Goal: Information Seeking & Learning: Learn about a topic

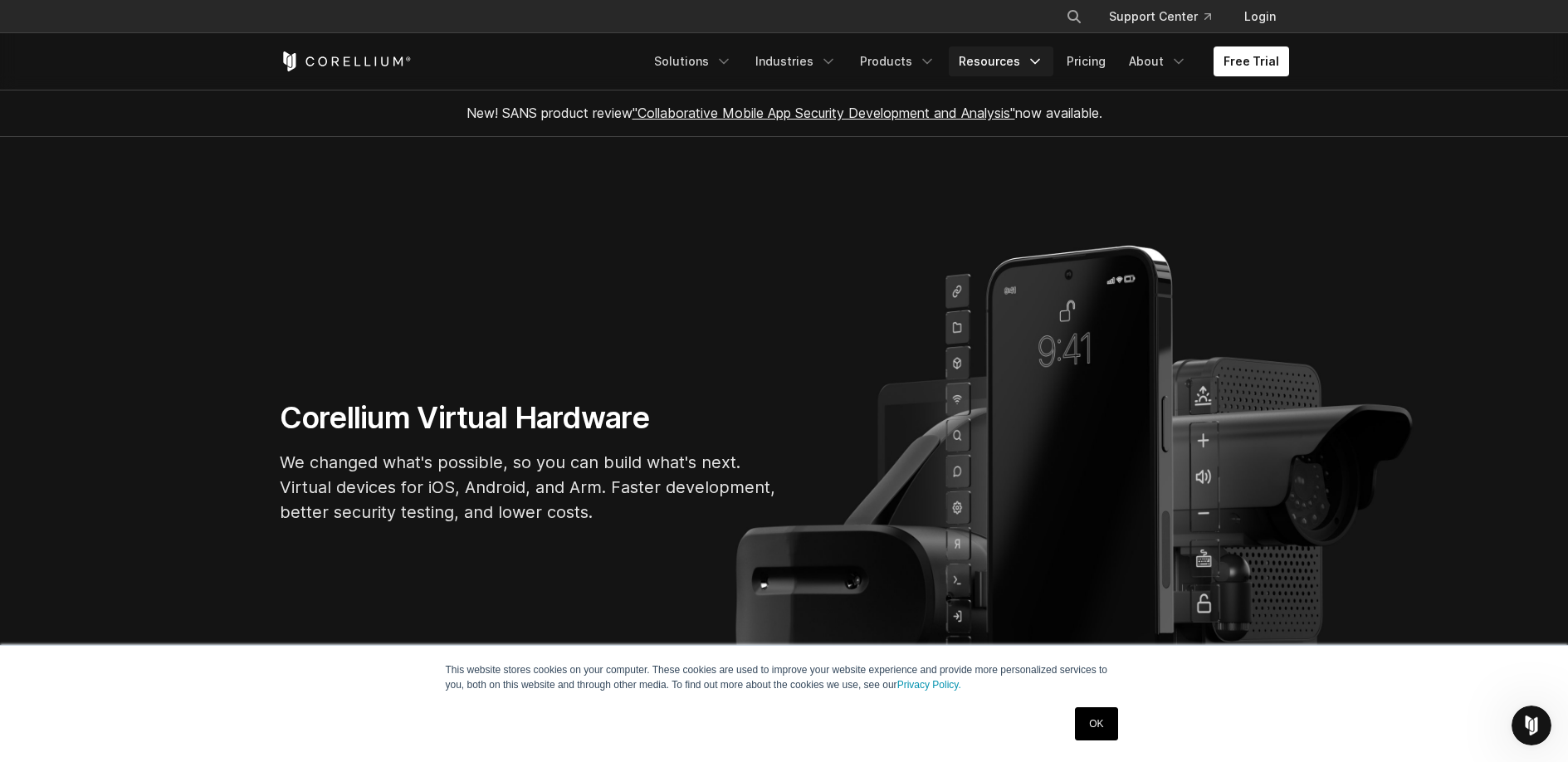
click at [1011, 74] on link "Resources" at bounding box center [1002, 61] width 105 height 30
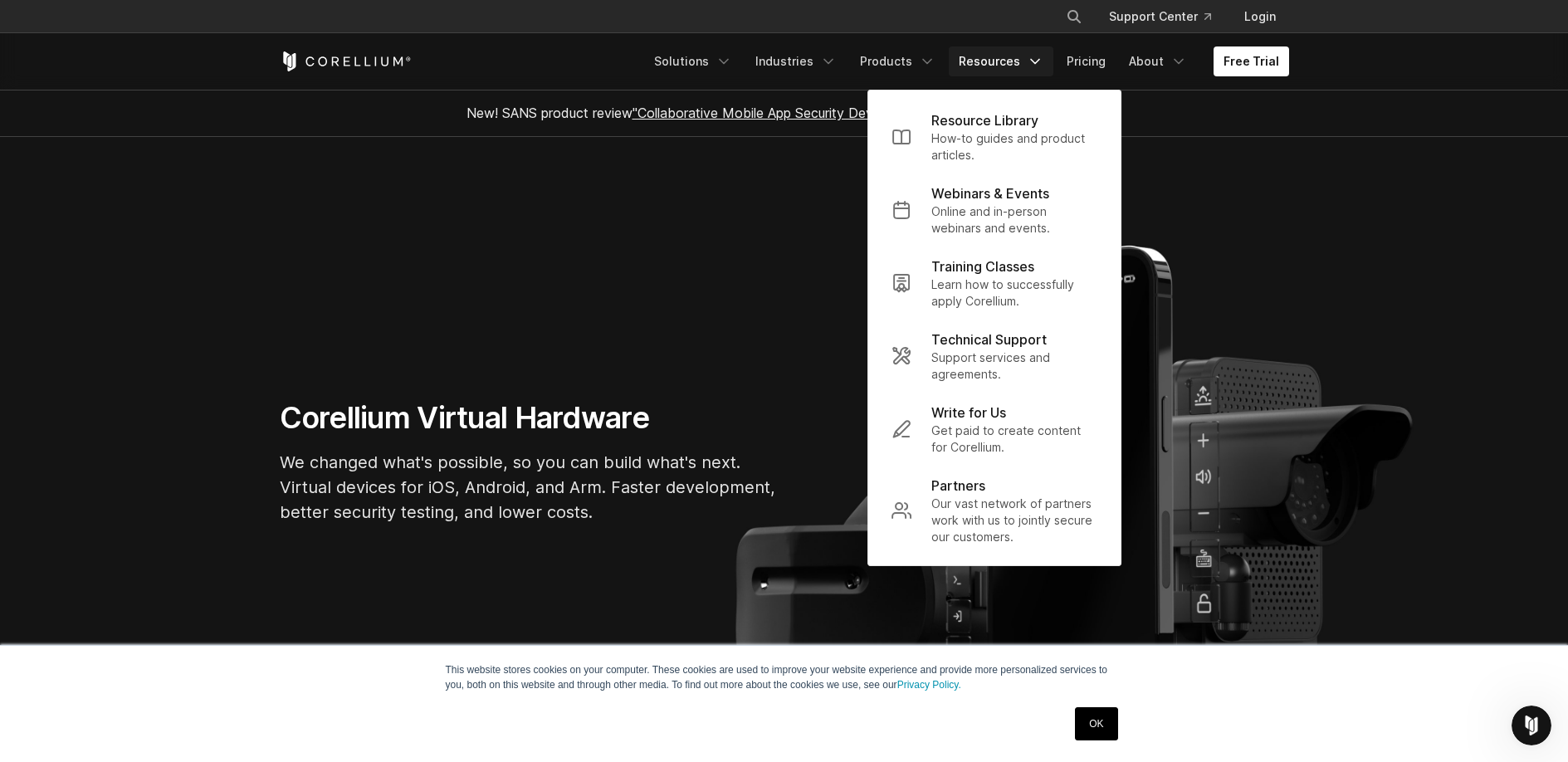
click at [1006, 135] on p "How-to guides and product articles." at bounding box center [1014, 146] width 166 height 34
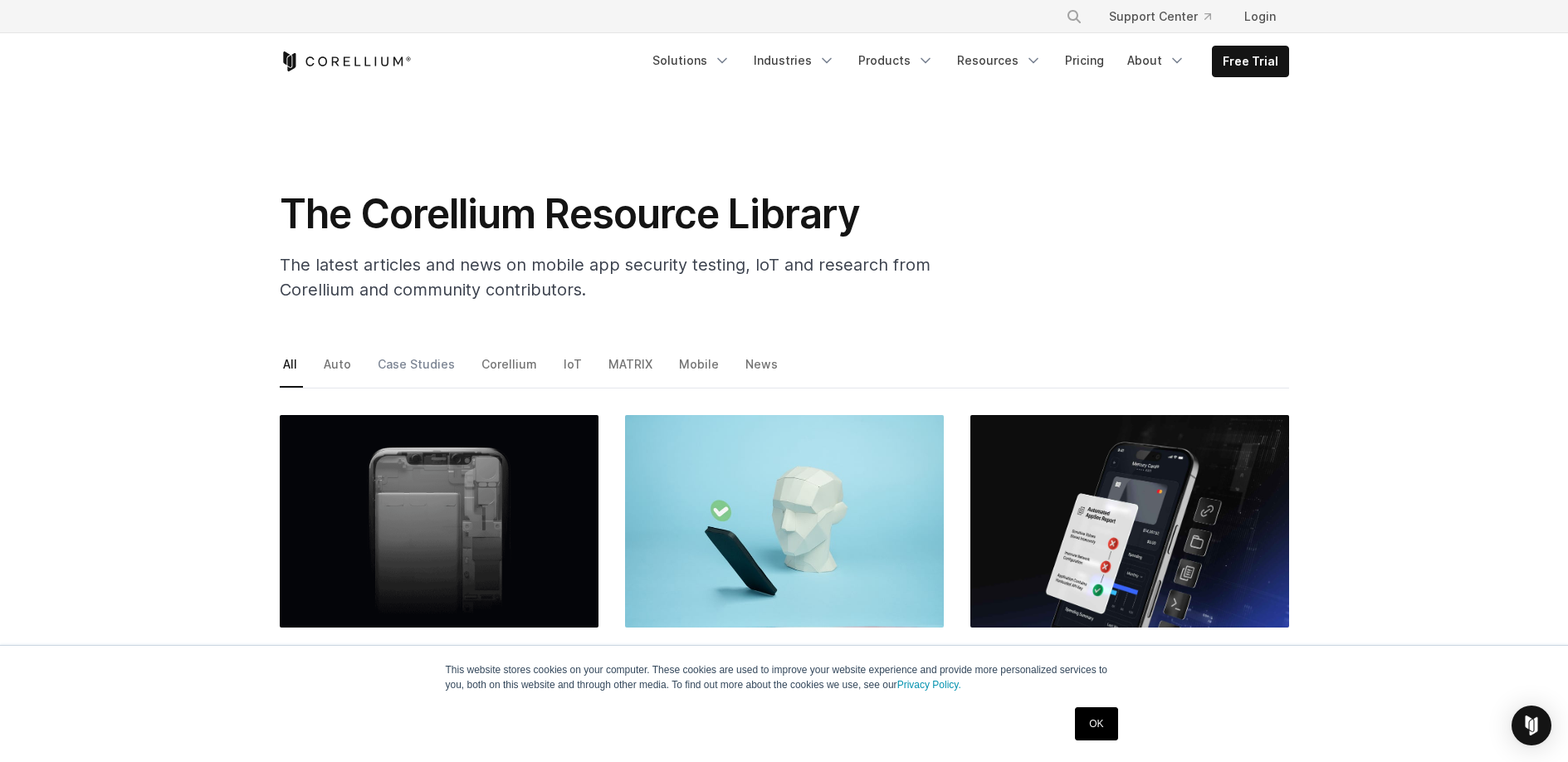
click at [399, 365] on link "Case Studies" at bounding box center [417, 370] width 86 height 35
